Goal: Task Accomplishment & Management: Manage account settings

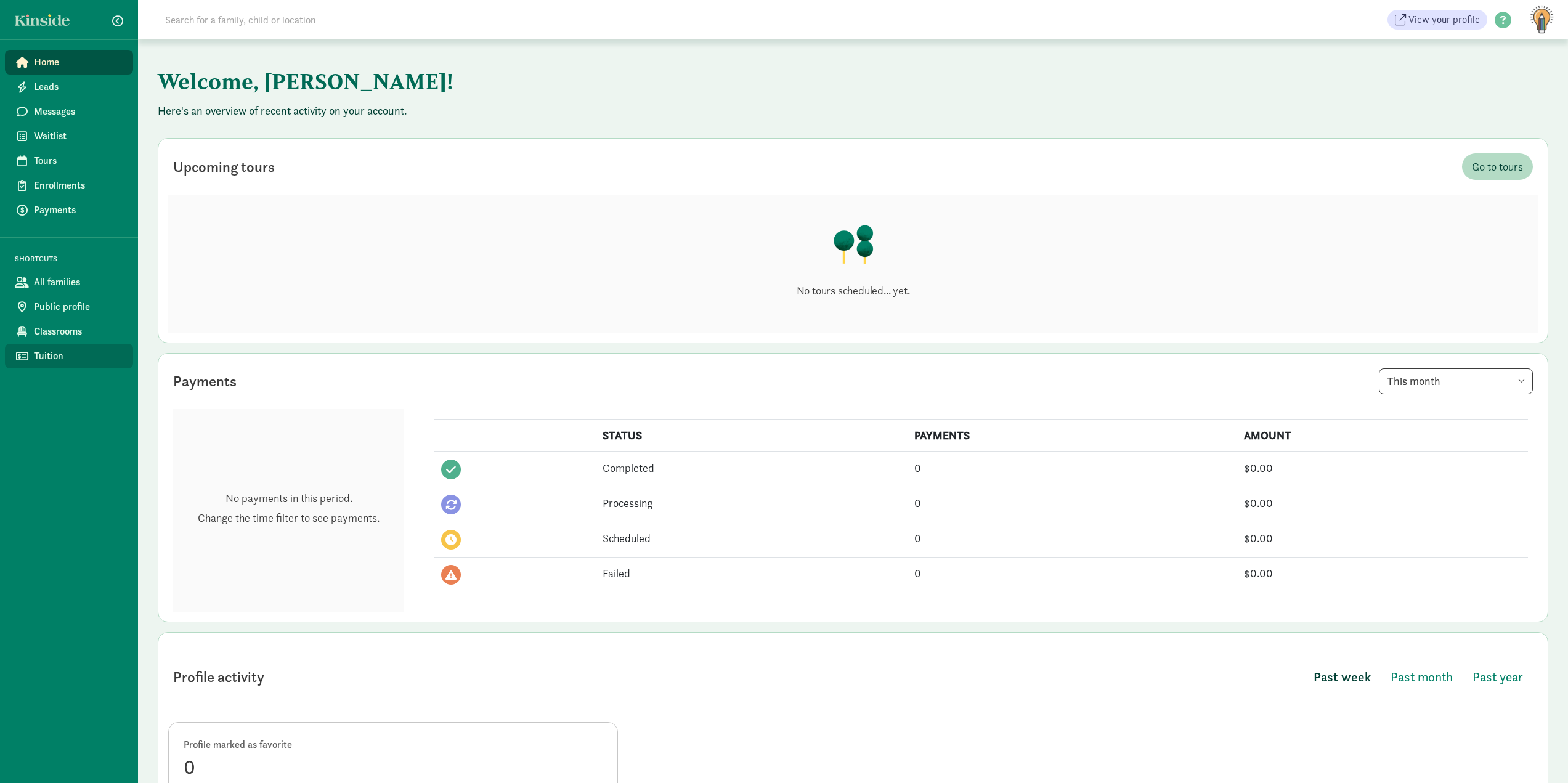
click at [46, 361] on span "Tuition" at bounding box center [78, 355] width 90 height 15
click at [86, 330] on span "Classrooms" at bounding box center [78, 331] width 90 height 15
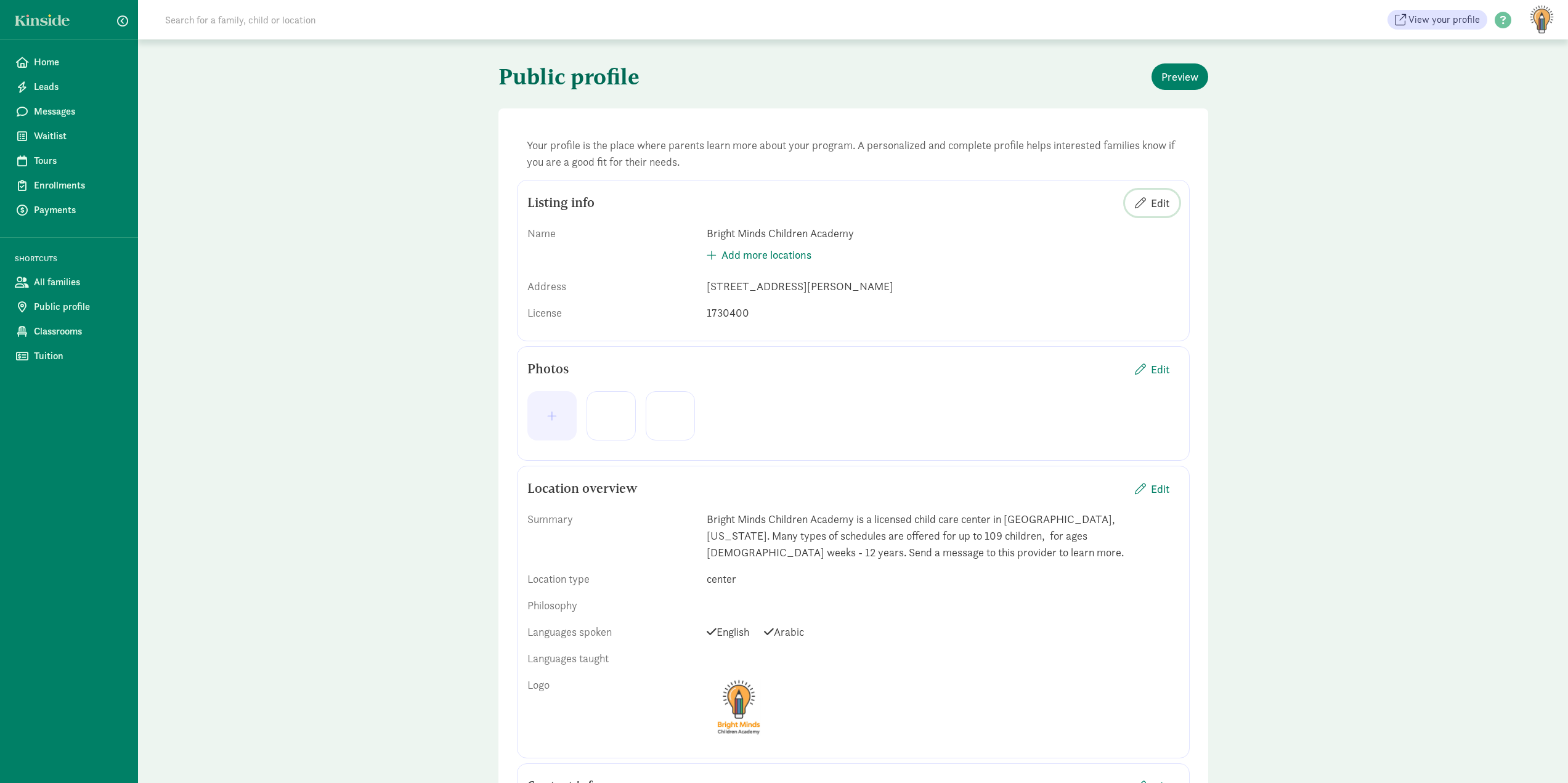
click at [1140, 216] on button "Edit" at bounding box center [1152, 203] width 54 height 27
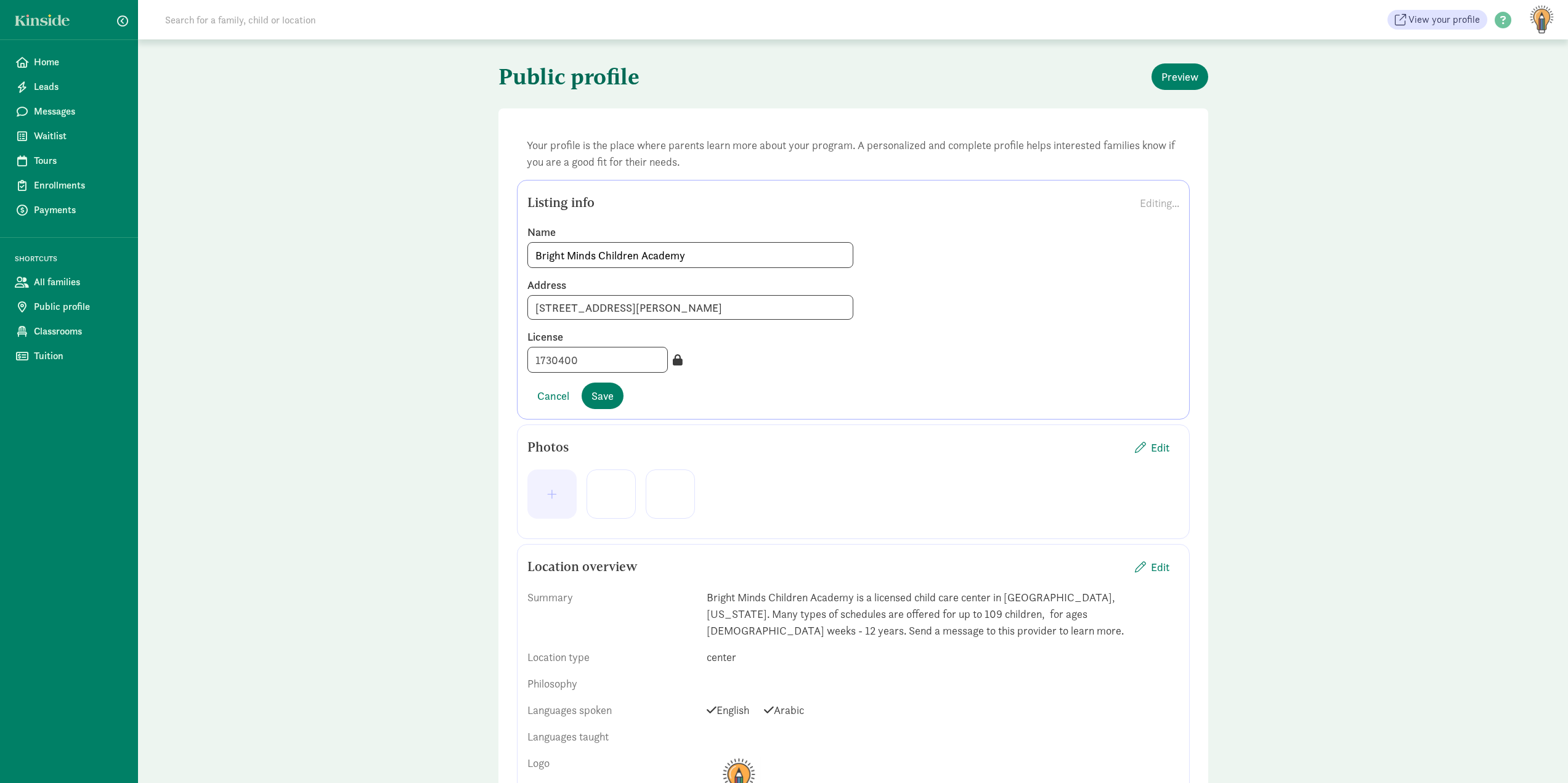
click at [673, 365] on icon at bounding box center [678, 360] width 10 height 11
drag, startPoint x: 661, startPoint y: 360, endPoint x: 650, endPoint y: 365, distance: 12.1
click at [654, 363] on div "1730400" at bounding box center [853, 360] width 652 height 26
click at [569, 508] on button "button" at bounding box center [552, 494] width 49 height 49
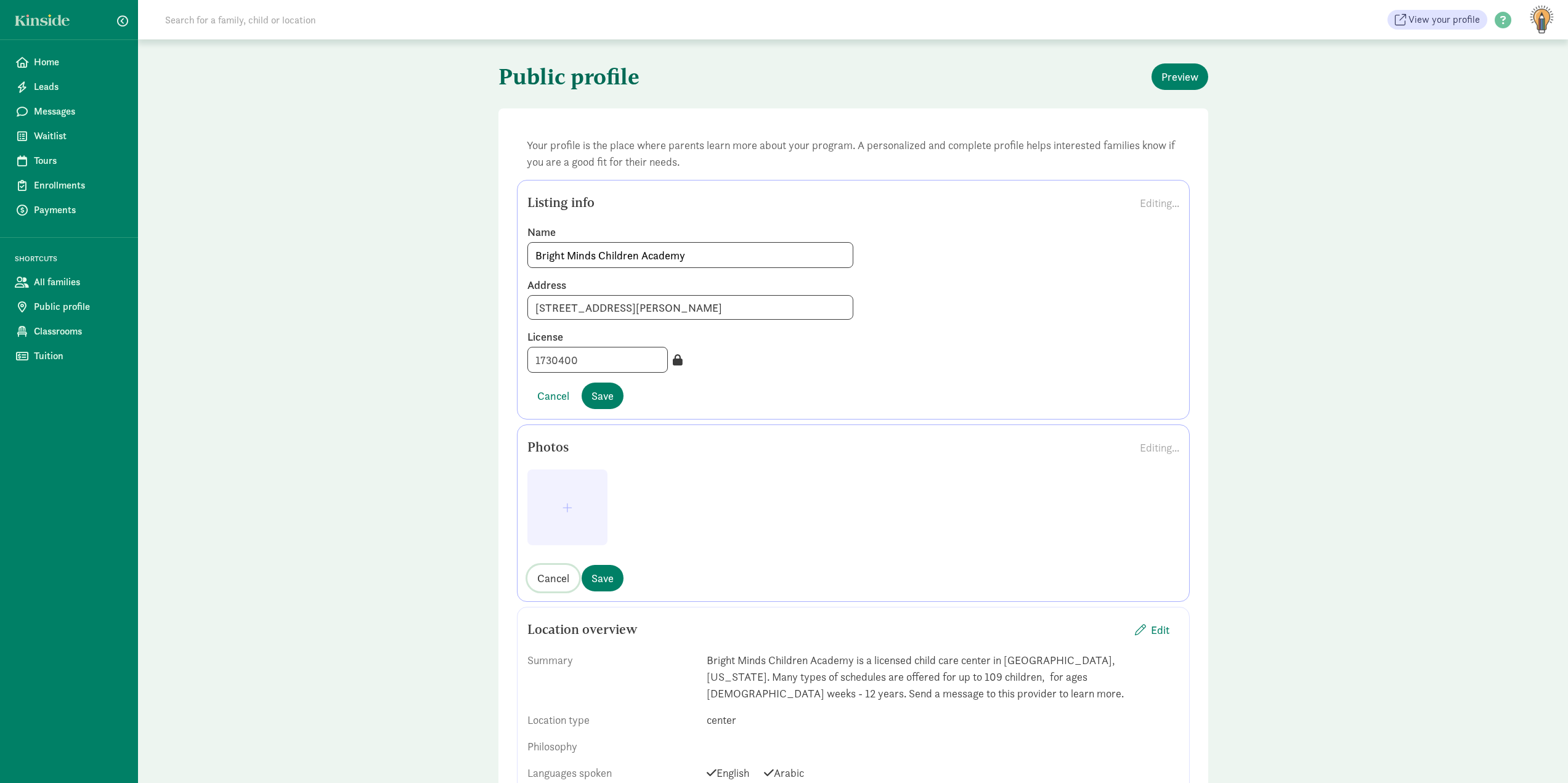
click at [558, 580] on span "Cancel" at bounding box center [554, 578] width 32 height 17
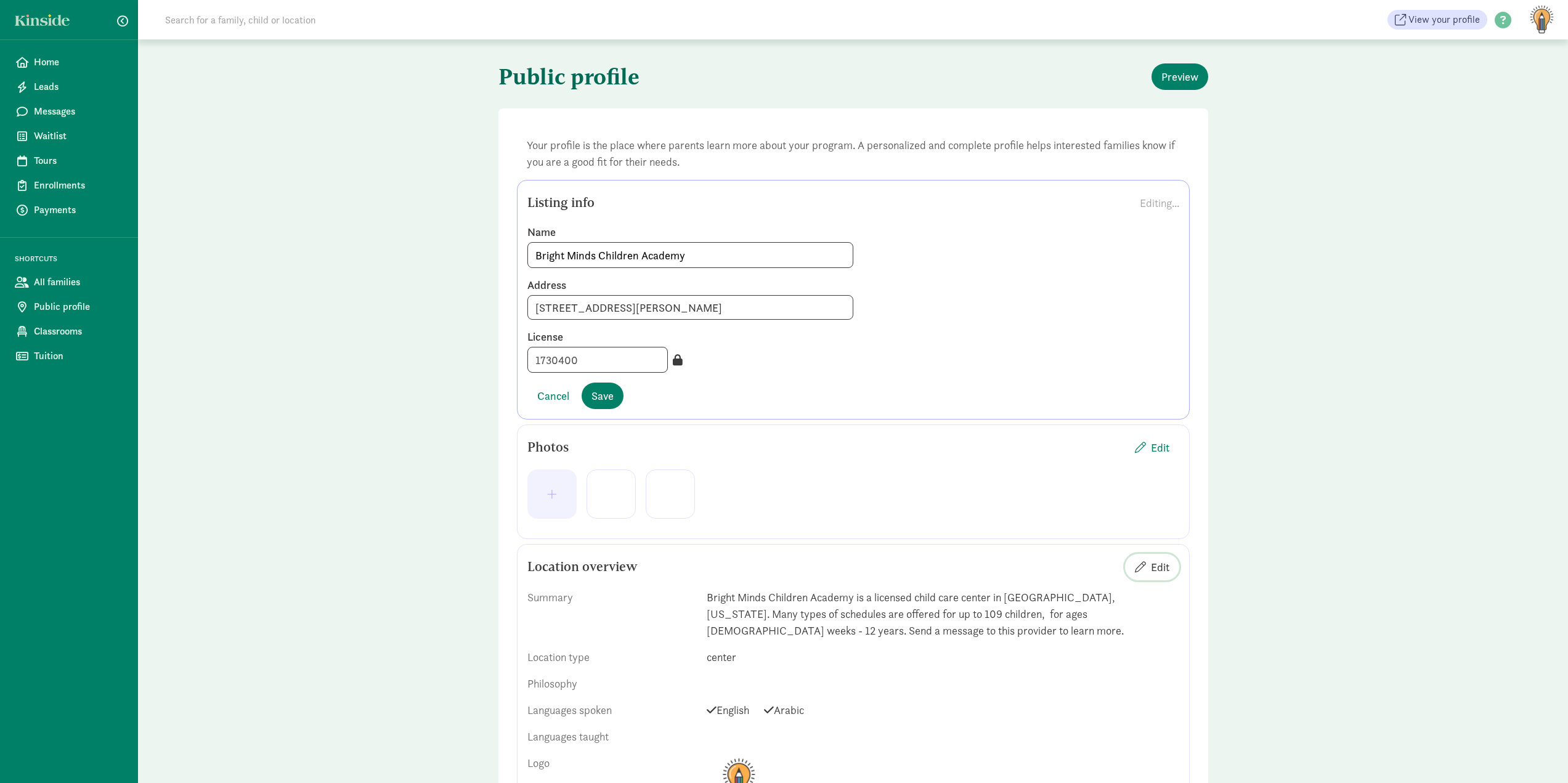
click at [1160, 571] on span "Edit" at bounding box center [1160, 567] width 18 height 17
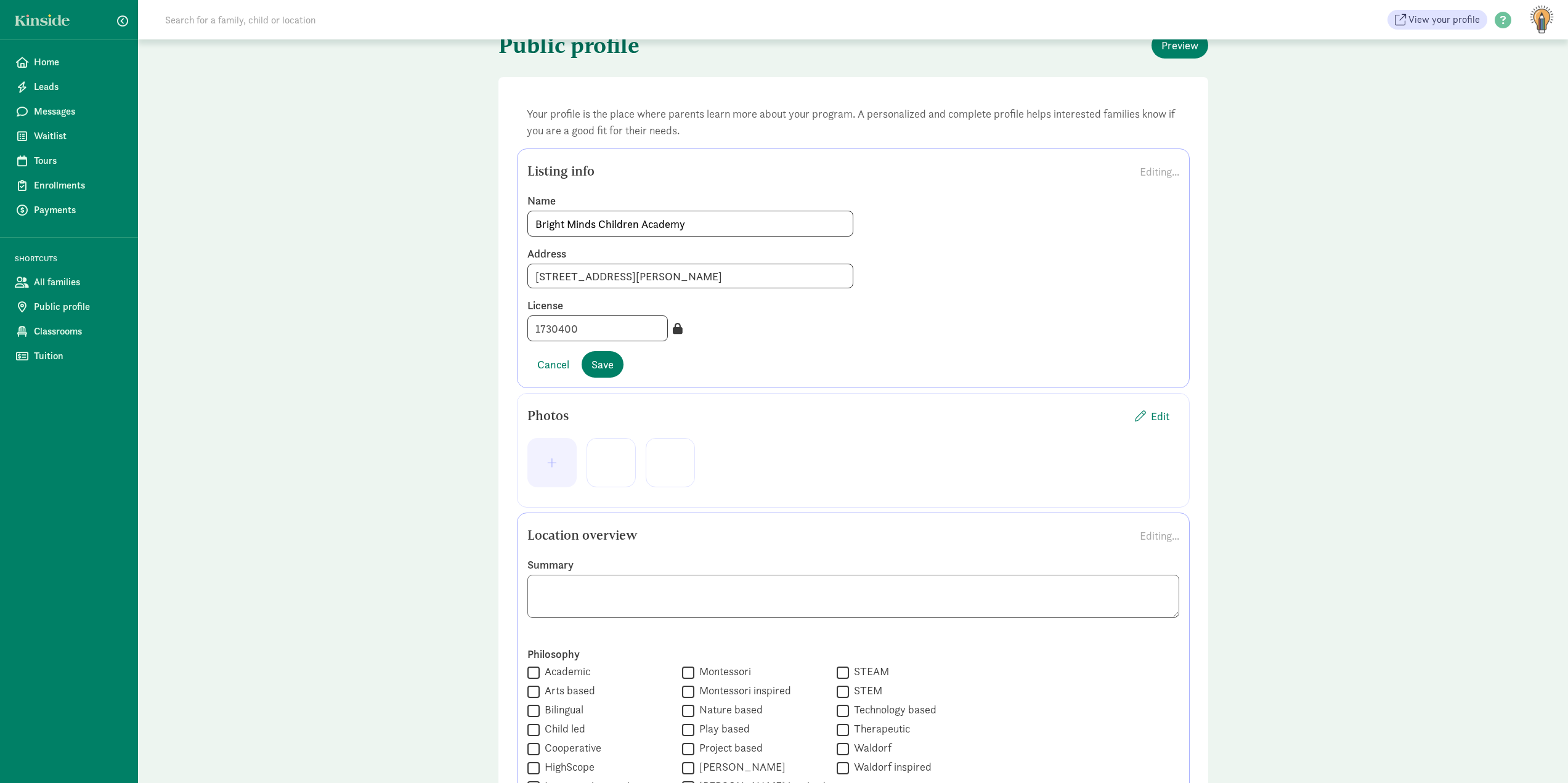
scroll to position [62, 0]
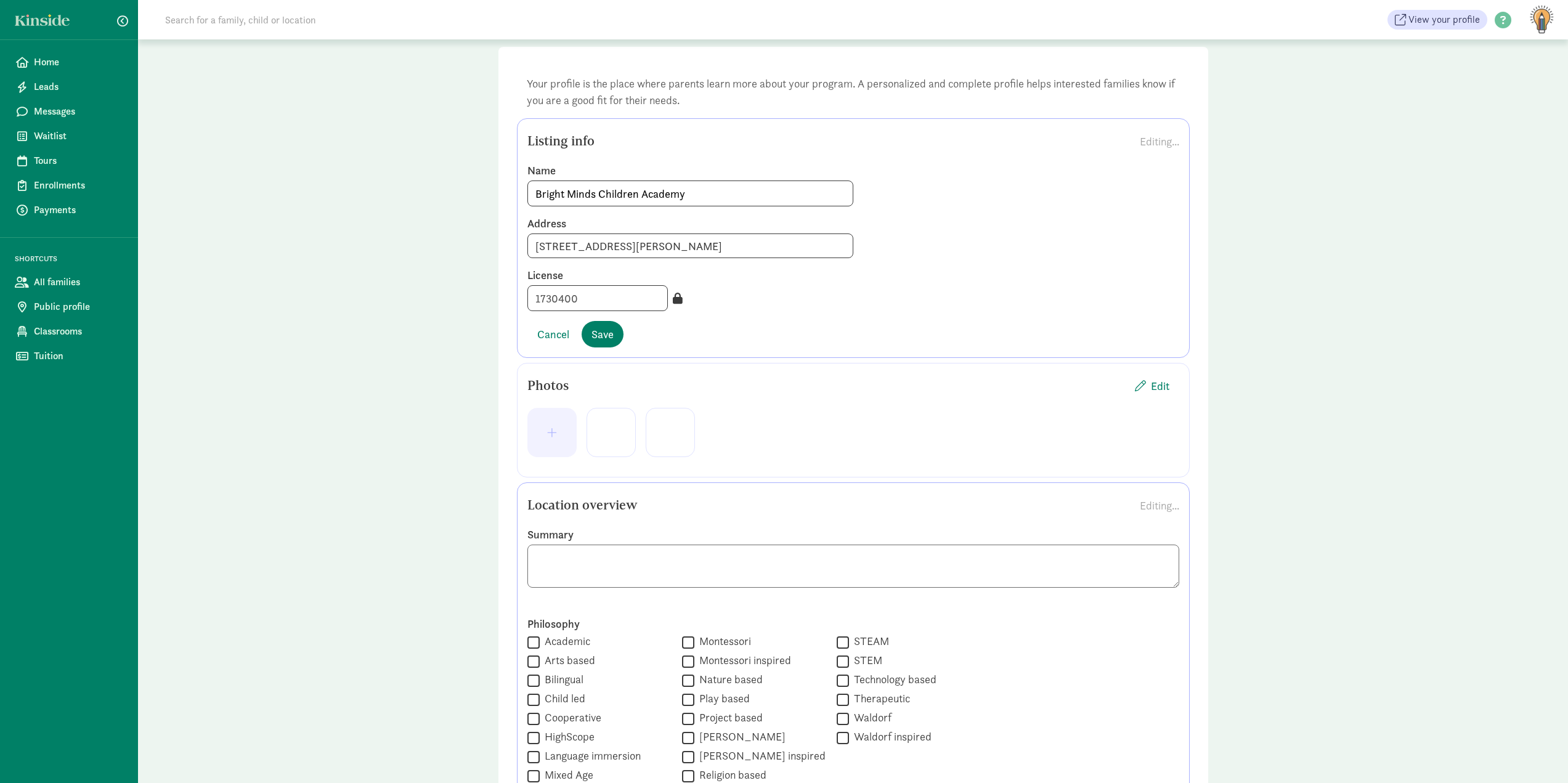
click at [1152, 564] on textarea at bounding box center [853, 566] width 652 height 43
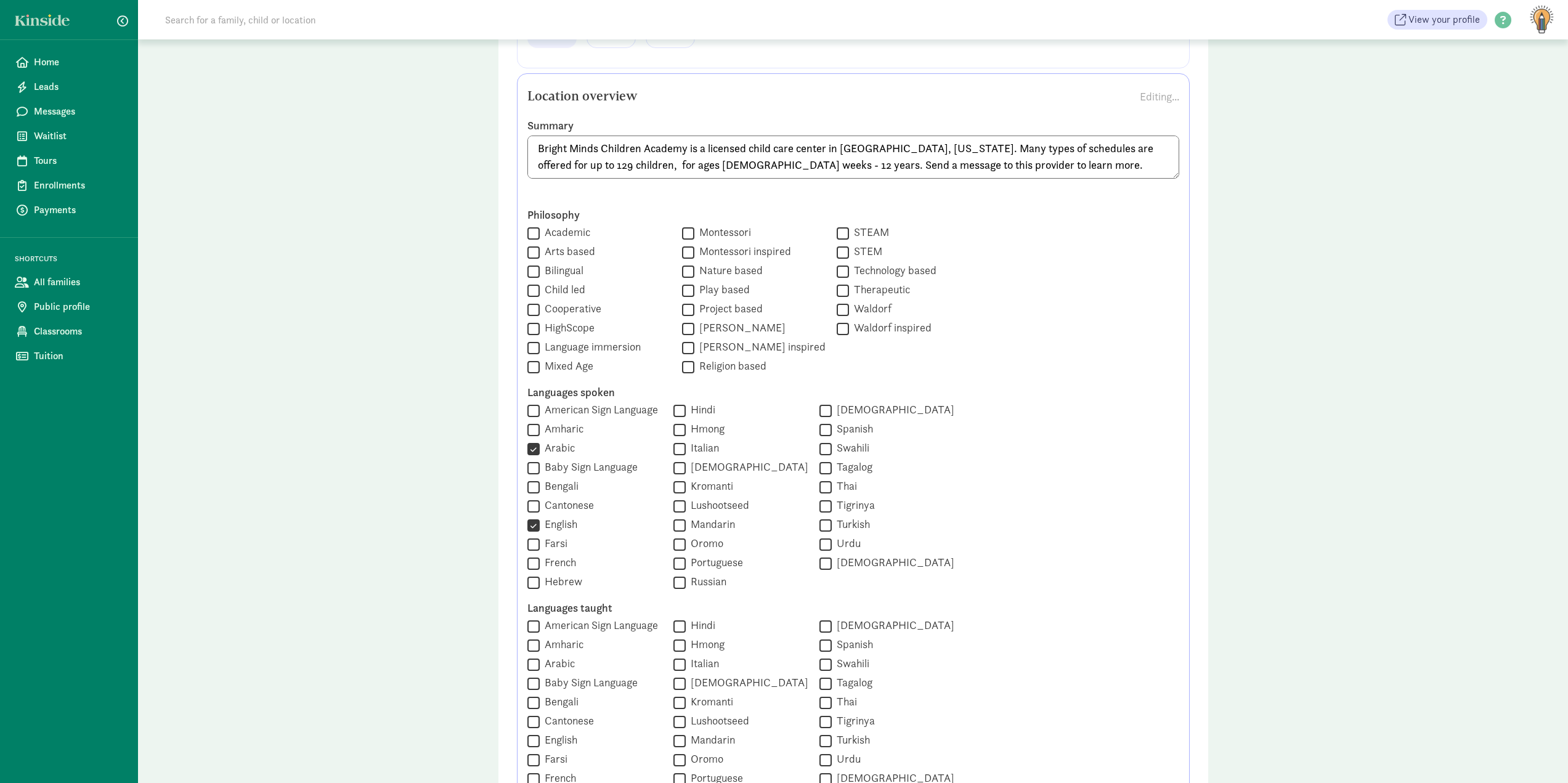
scroll to position [493, 0]
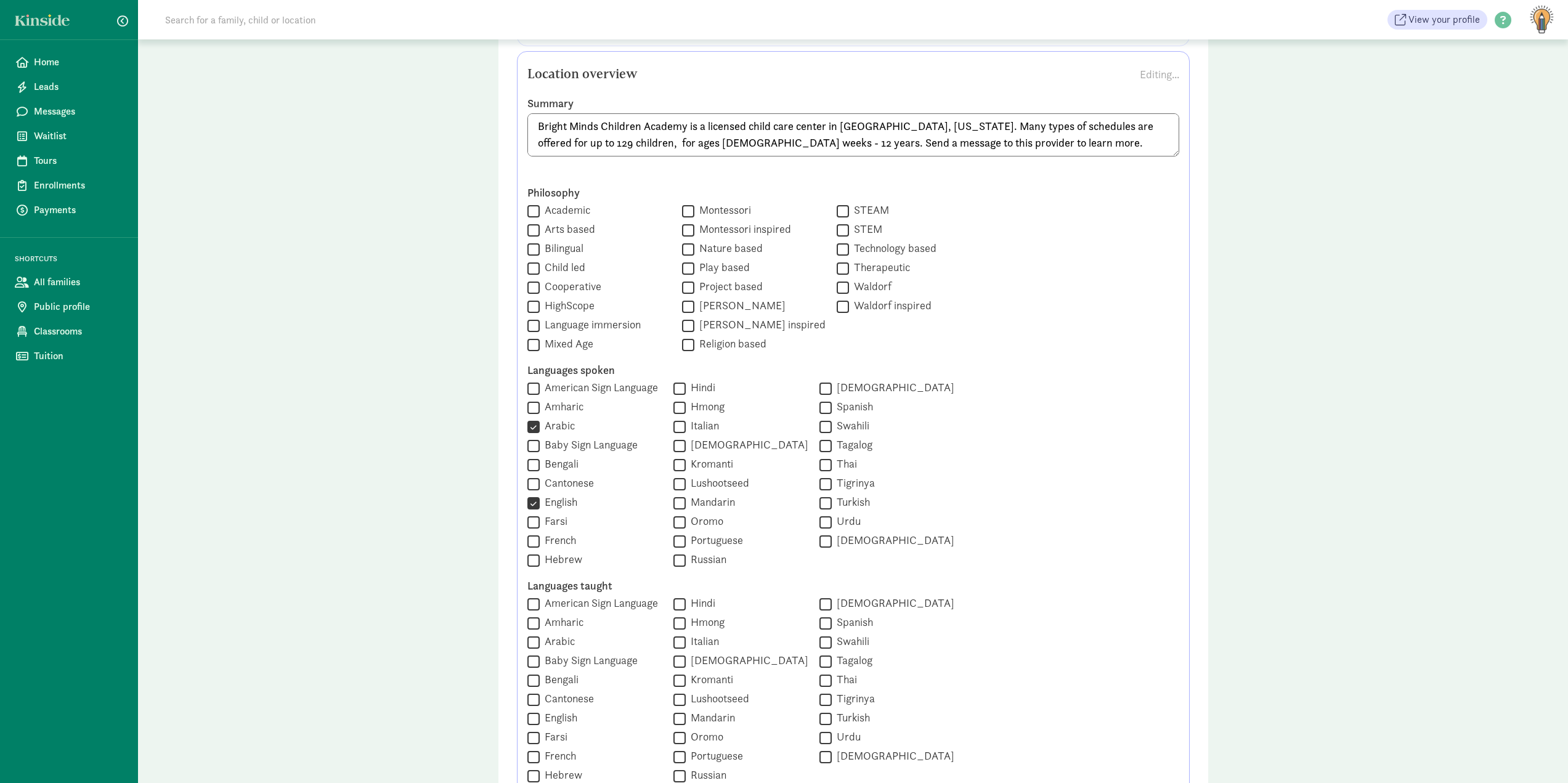
type textarea "Bright Minds Children Academy is a licensed child care center in Aurora, Colora…"
click at [538, 429] on input "Arabic" at bounding box center [534, 427] width 13 height 17
checkbox input "false"
click at [820, 406] on input "Spanish" at bounding box center [826, 407] width 13 height 17
checkbox input "true"
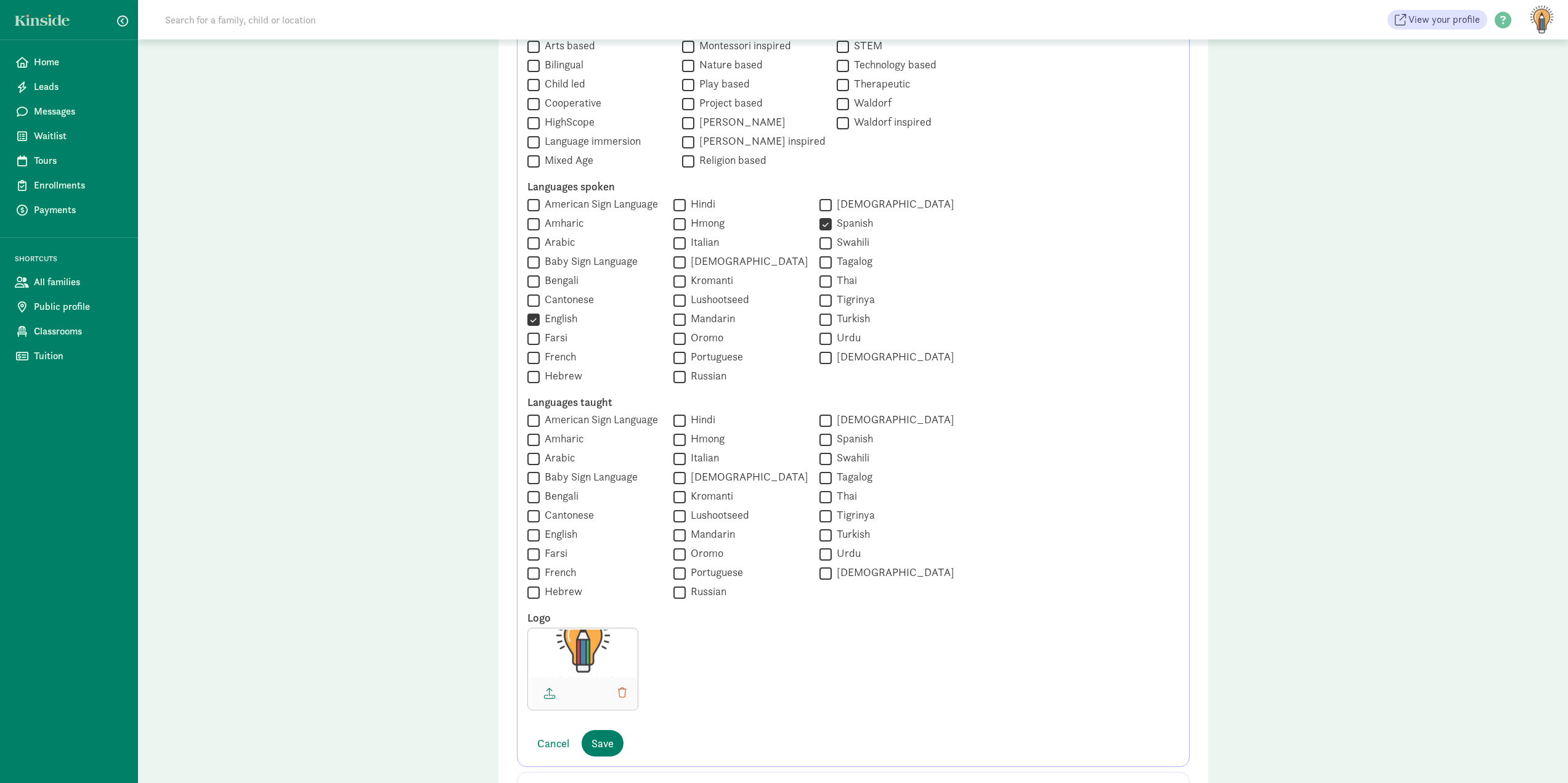
scroll to position [677, 0]
click at [542, 419] on label "American Sign Language" at bounding box center [598, 418] width 118 height 15
click at [540, 419] on input "American Sign Language" at bounding box center [534, 419] width 13 height 17
checkbox input "true"
click at [568, 478] on label "Baby Sign Language" at bounding box center [589, 475] width 98 height 15
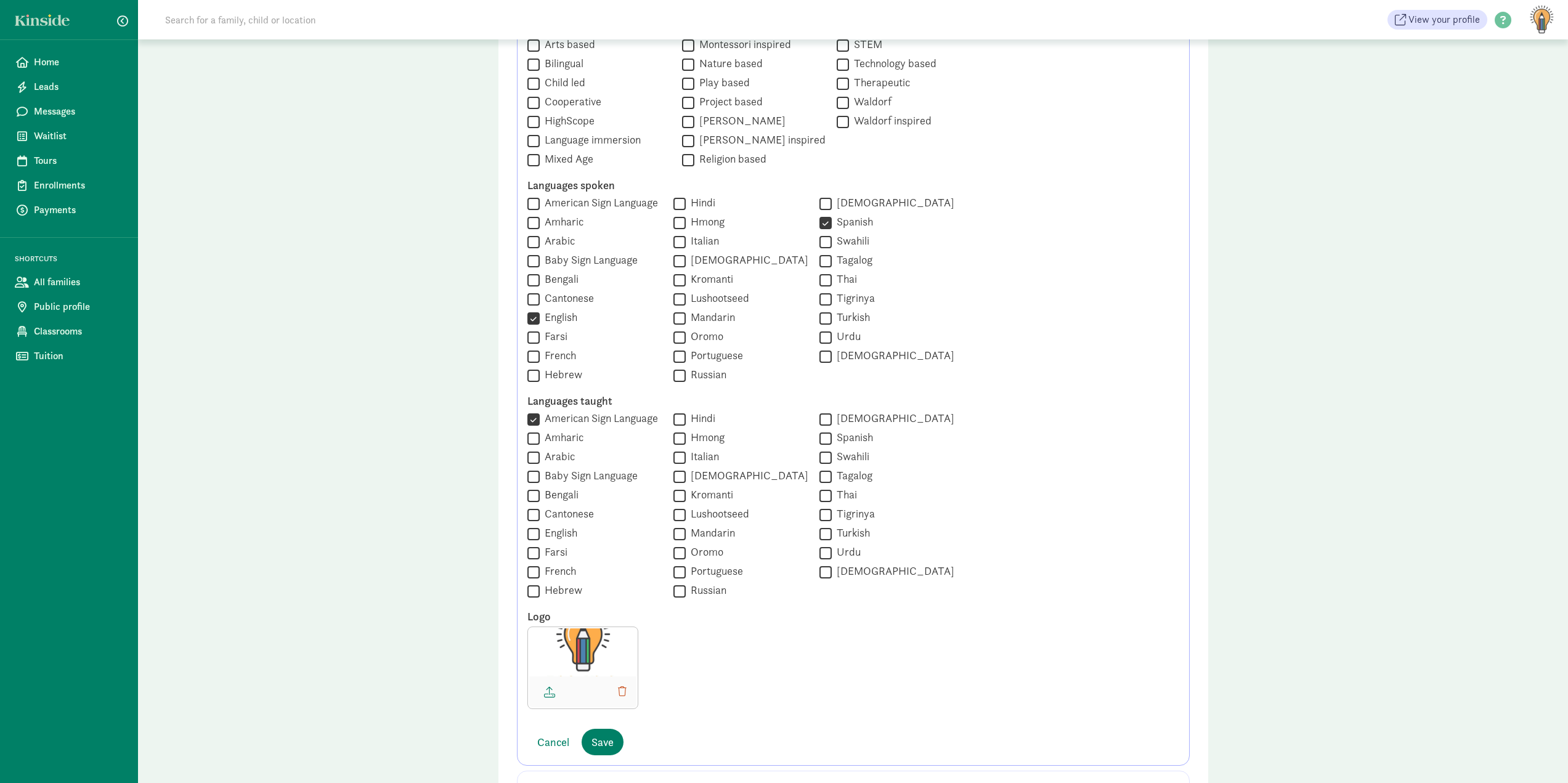
click at [540, 478] on input "Baby Sign Language" at bounding box center [534, 477] width 13 height 17
checkbox input "true"
click at [564, 535] on label "English" at bounding box center [559, 532] width 38 height 15
click at [540, 535] on input "English" at bounding box center [534, 534] width 13 height 17
checkbox input "true"
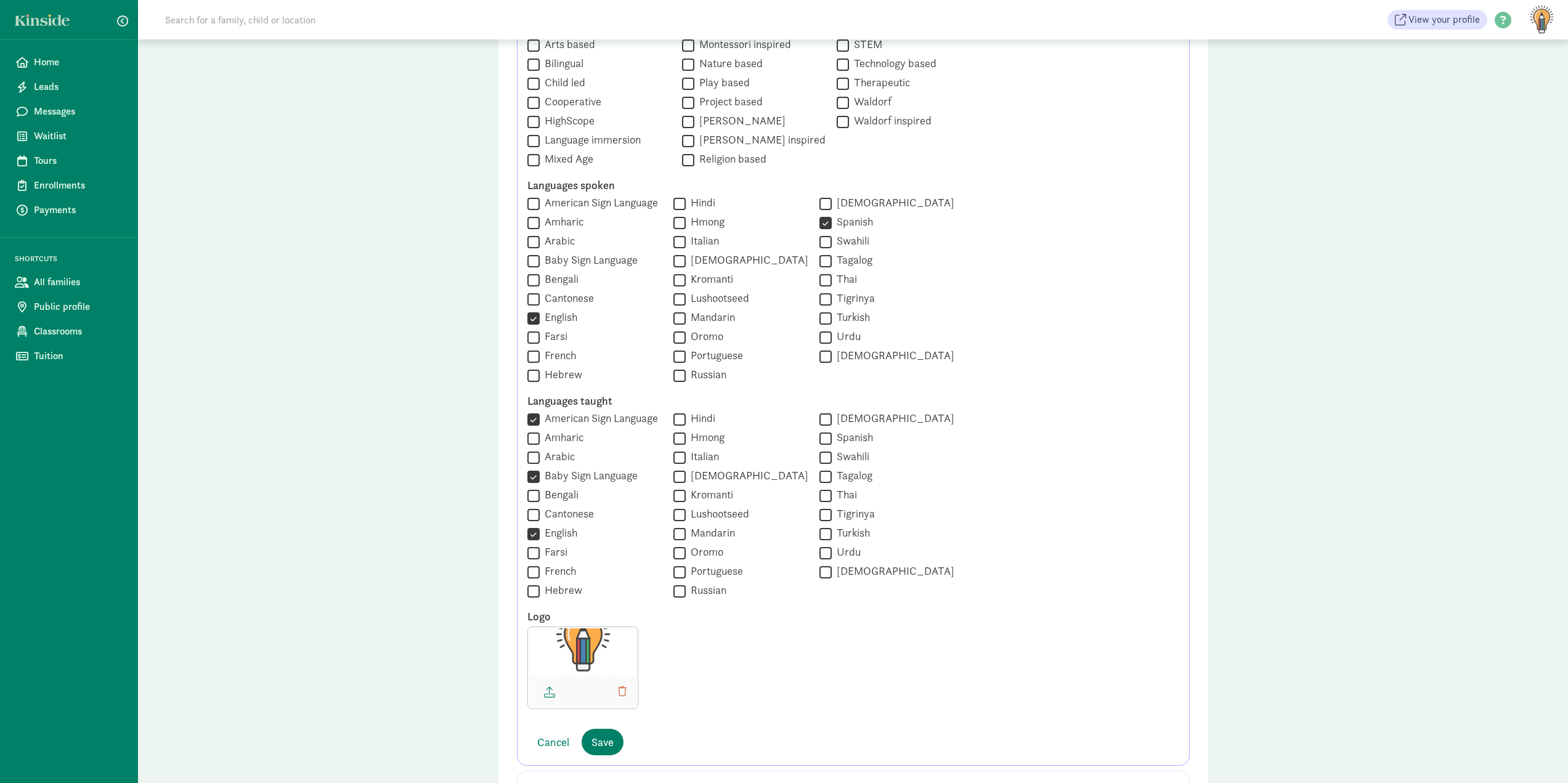
click at [820, 444] on input "Spanish" at bounding box center [826, 438] width 13 height 17
checkbox input "true"
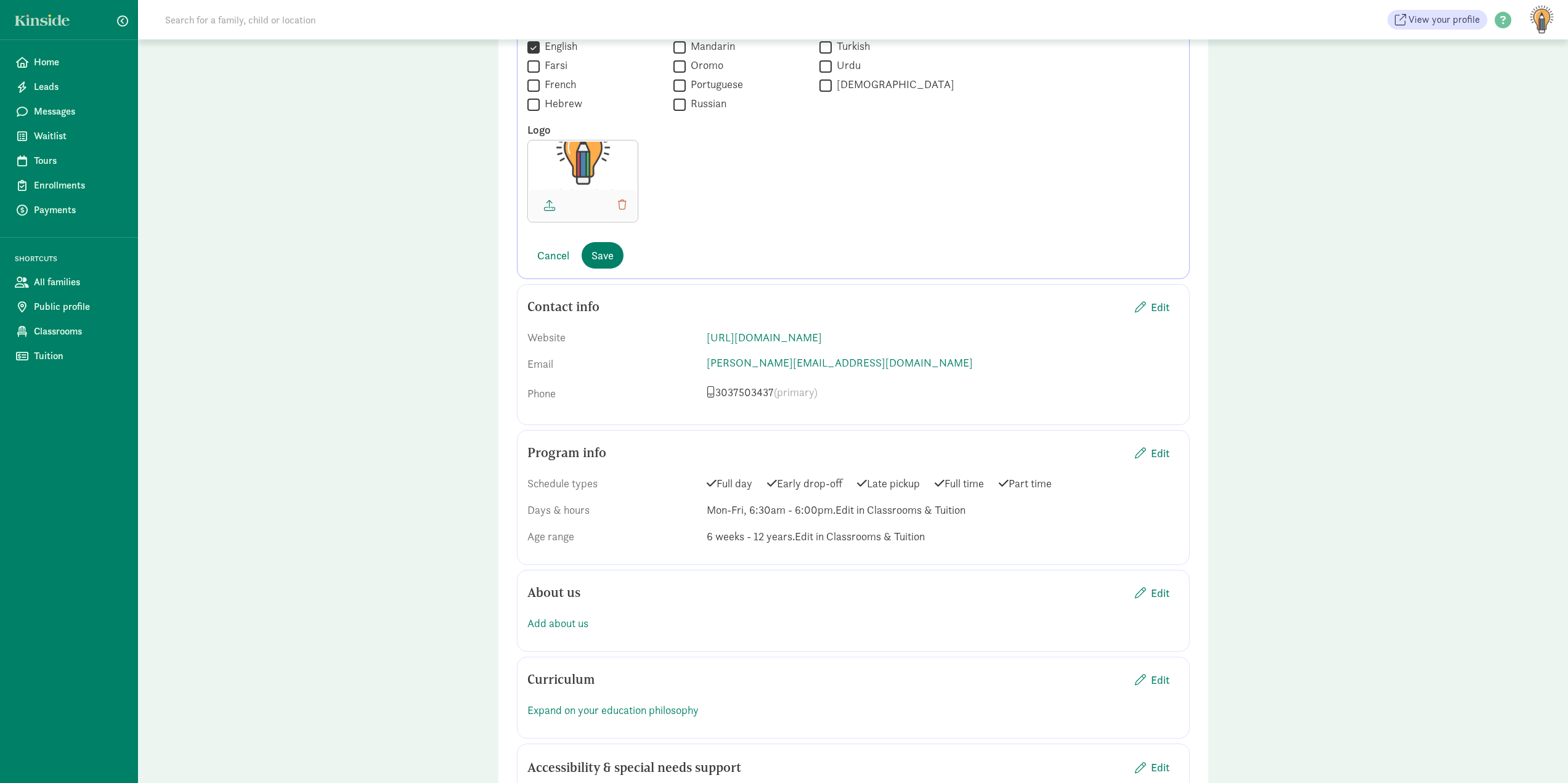
scroll to position [1294, 0]
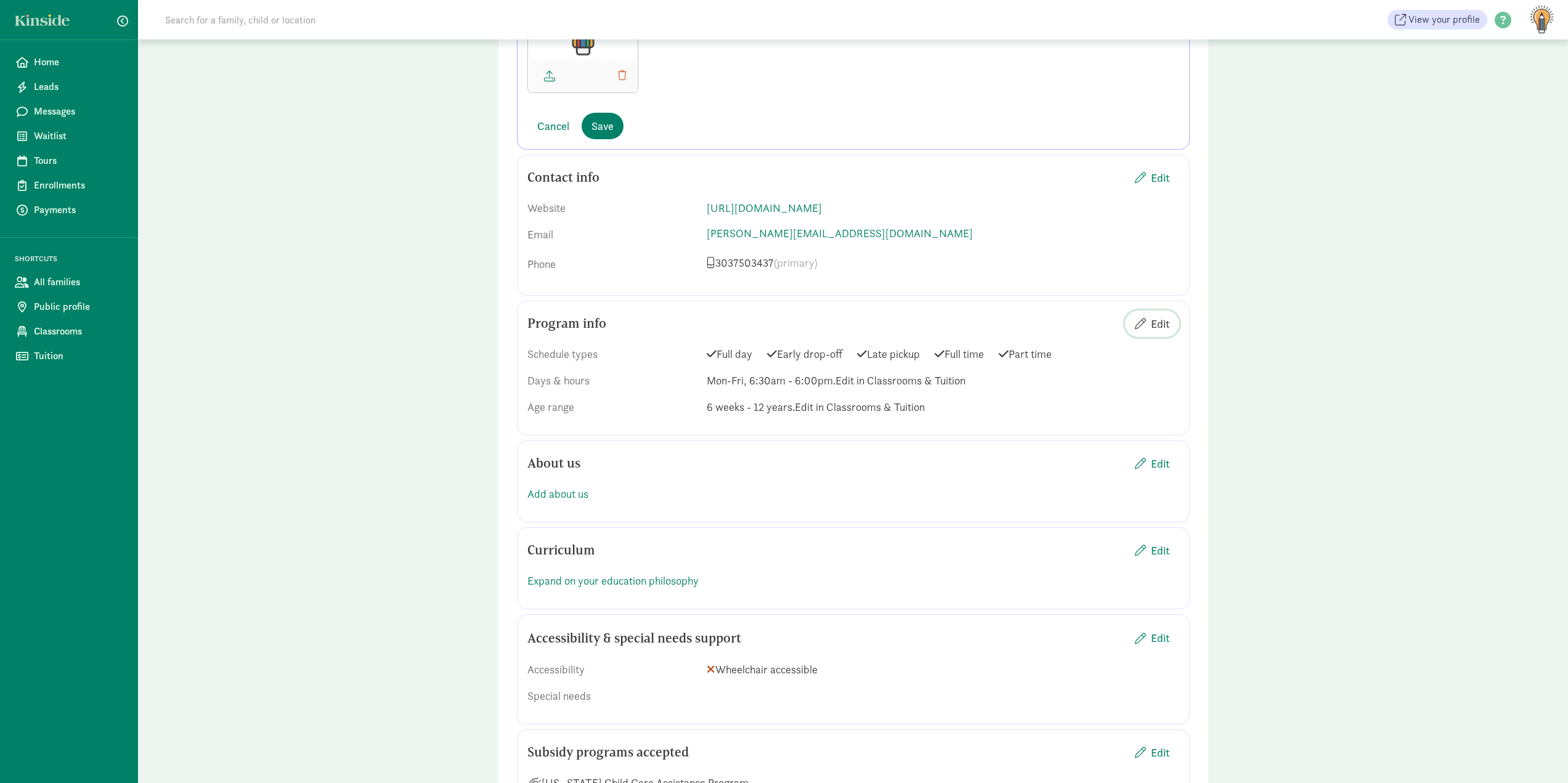
click at [1159, 330] on span "Edit" at bounding box center [1160, 324] width 18 height 17
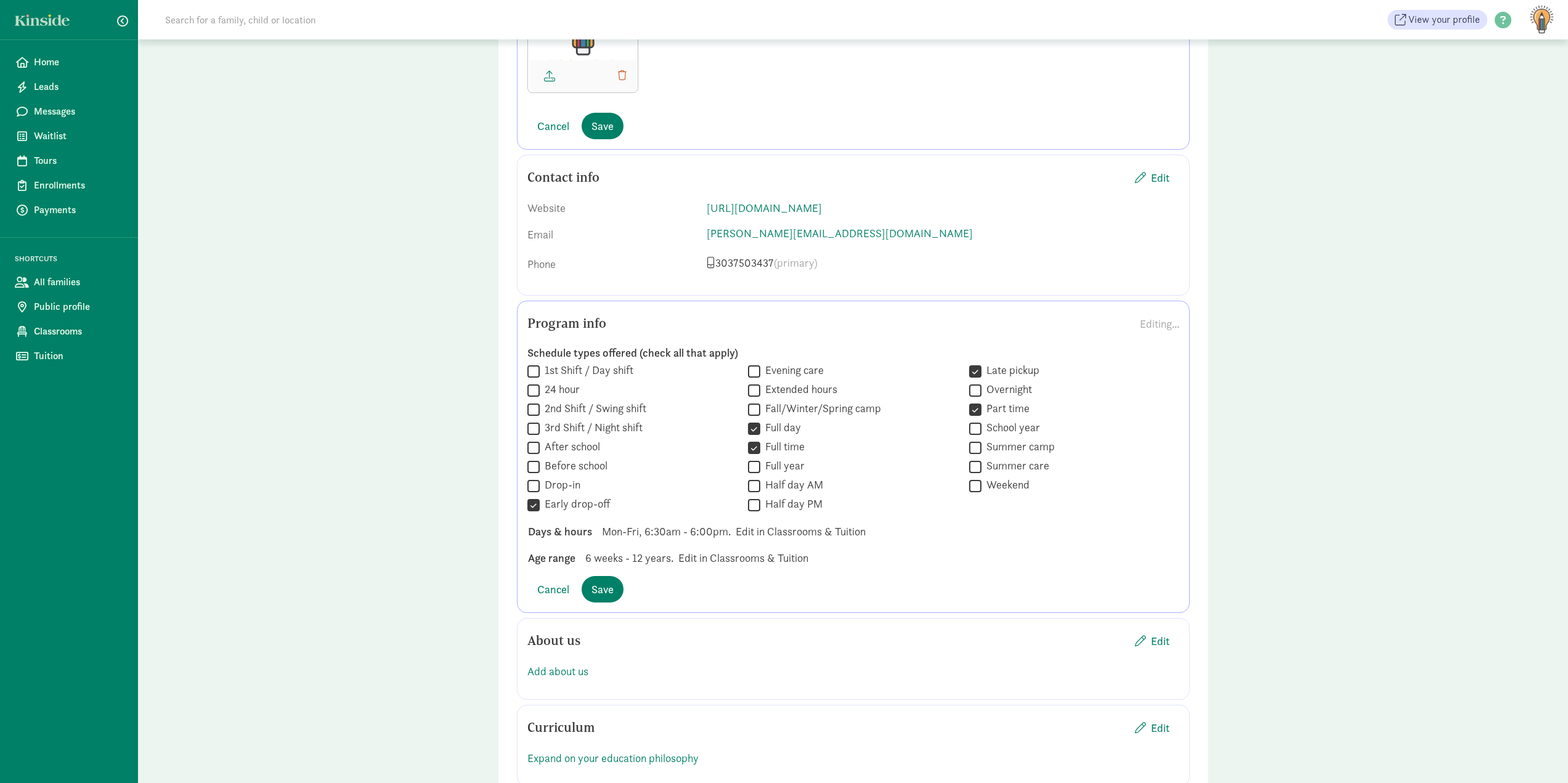
click at [976, 373] on input "Late pickup" at bounding box center [976, 372] width 13 height 17
checkbox input "false"
click at [533, 509] on input "Early drop-off" at bounding box center [534, 505] width 13 height 17
checkbox input "false"
click at [981, 409] on input "Part time" at bounding box center [976, 409] width 13 height 17
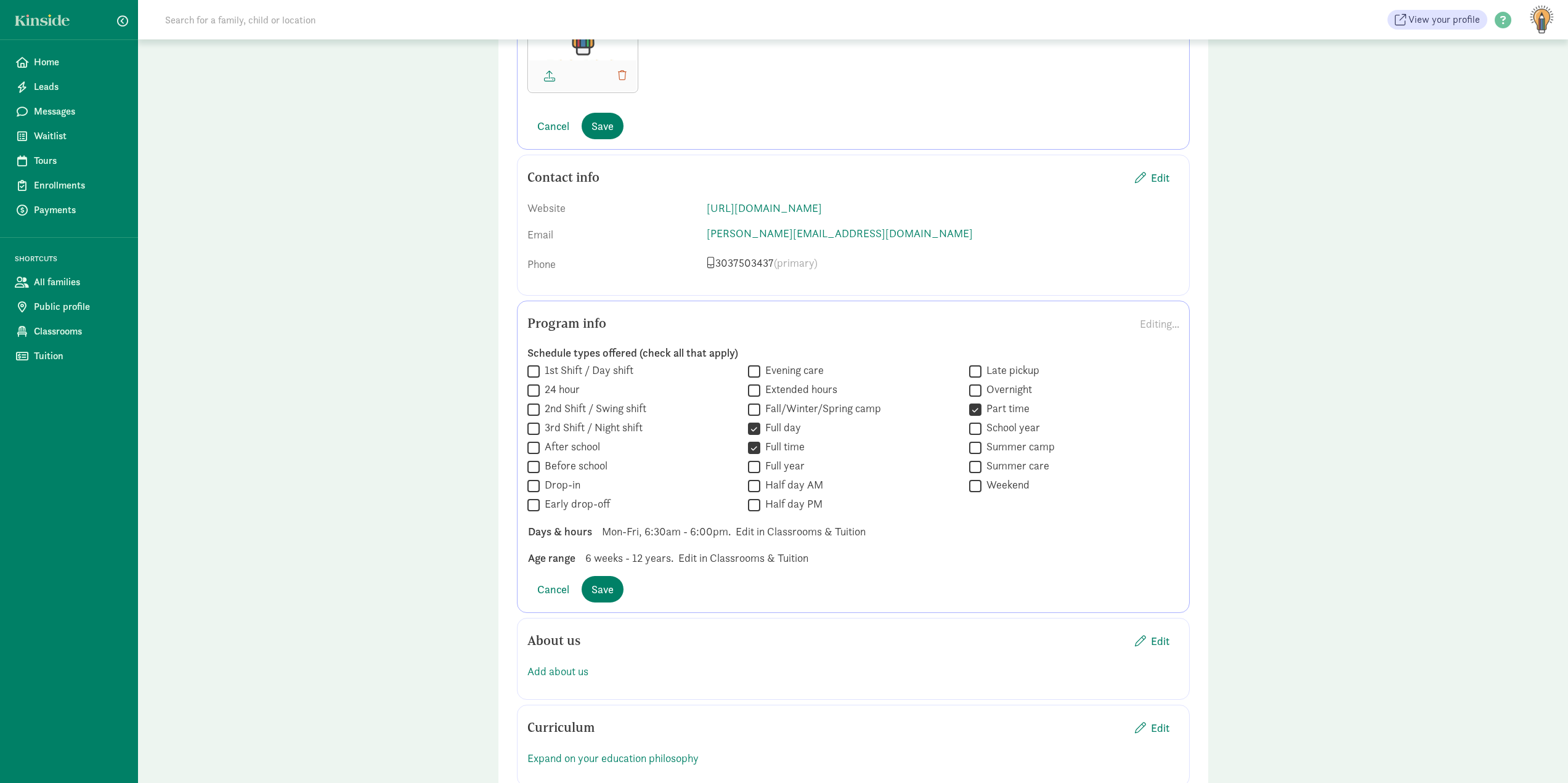
checkbox input "false"
click at [772, 470] on label "Full year" at bounding box center [782, 465] width 44 height 15
click at [760, 470] on input "Full year" at bounding box center [755, 467] width 13 height 17
checkbox input "true"
click at [600, 583] on span "Save" at bounding box center [603, 589] width 22 height 17
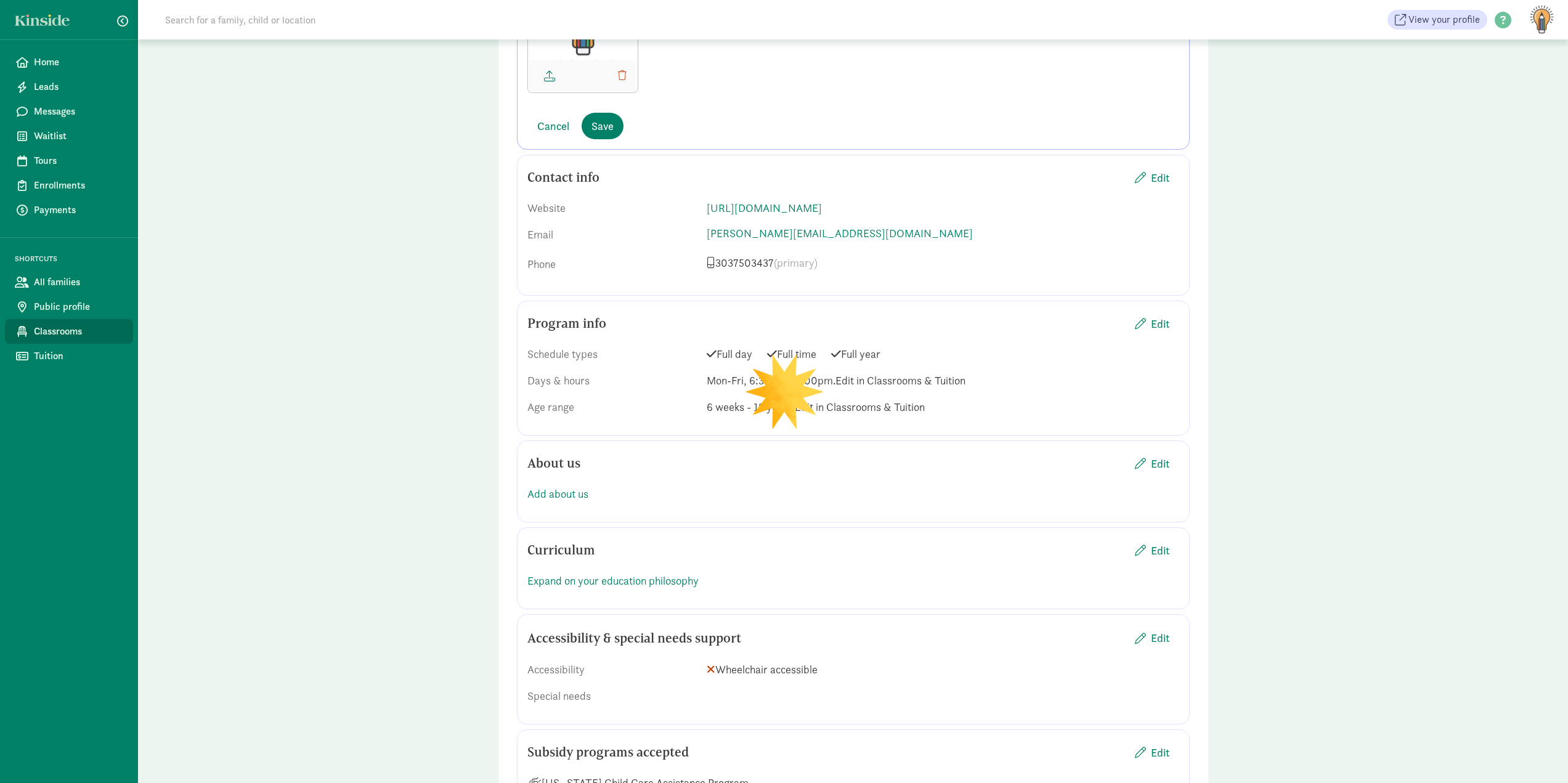
click at [31, 330] on link "Classrooms" at bounding box center [69, 331] width 128 height 24
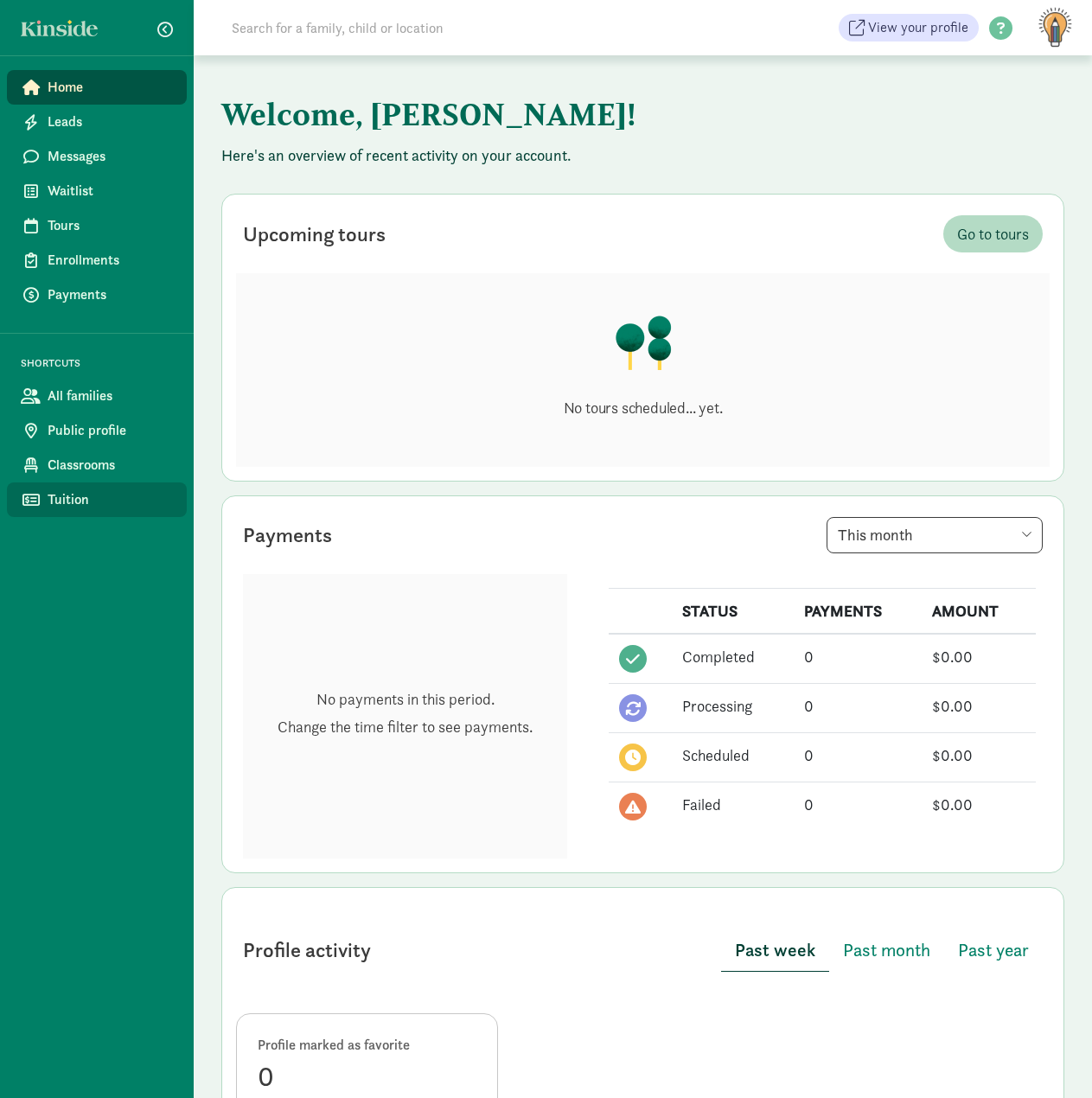
click at [47, 502] on link "Tuition" at bounding box center [96, 499] width 180 height 34
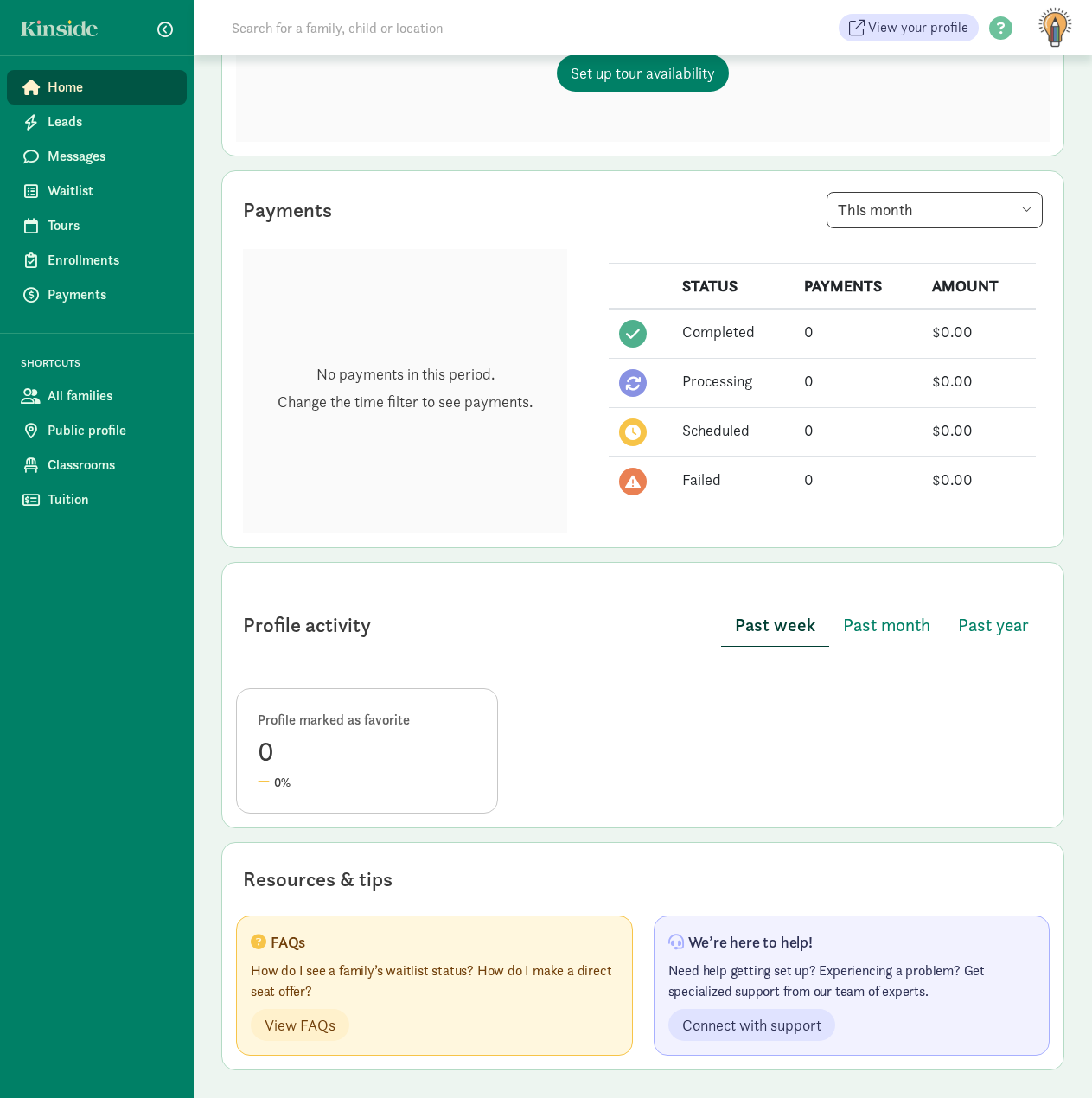
scroll to position [325, 0]
click at [116, 457] on span "Classrooms" at bounding box center [110, 465] width 126 height 21
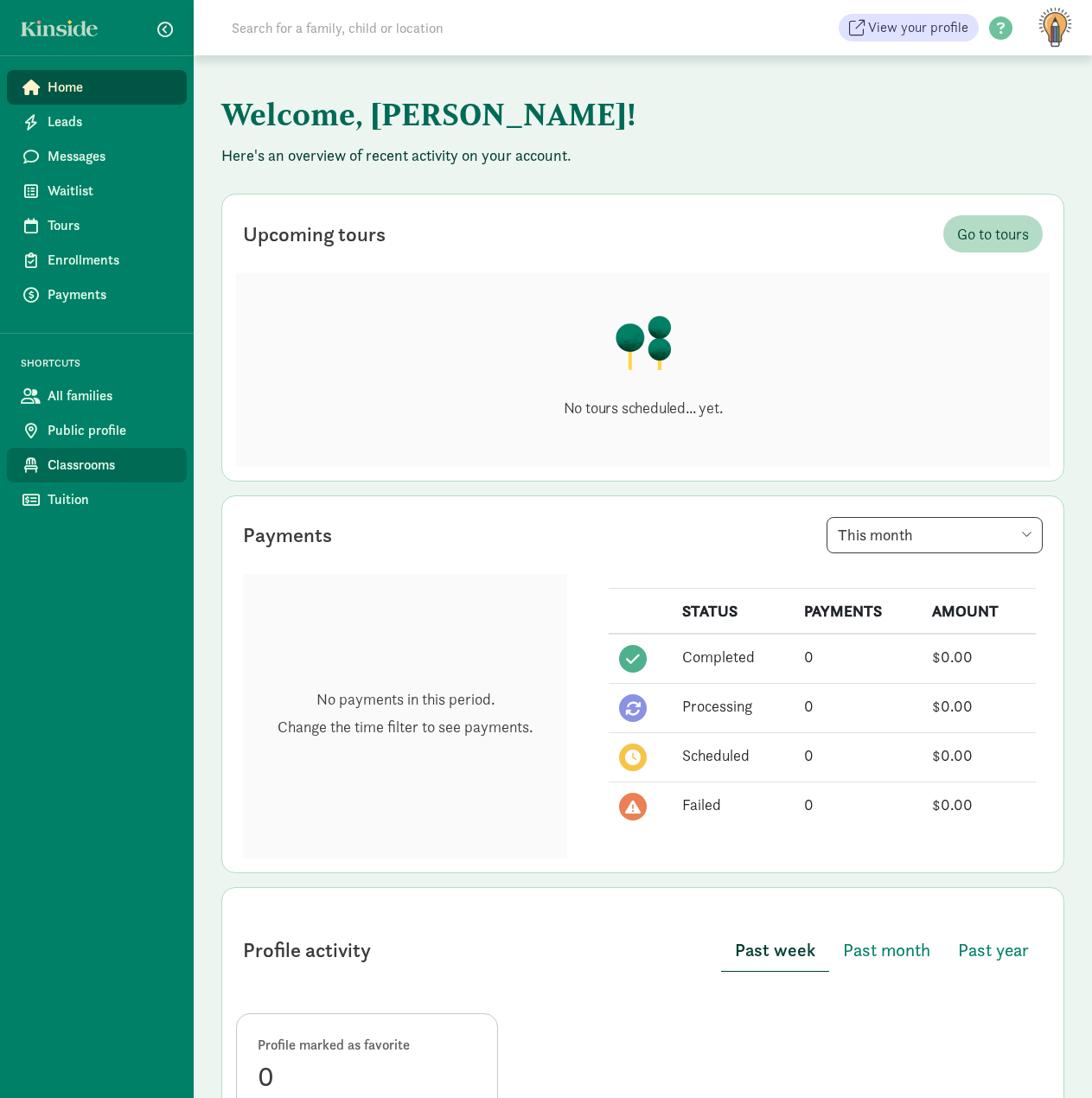
click at [87, 457] on span "Classrooms" at bounding box center [110, 465] width 126 height 21
